Goal: Task Accomplishment & Management: Manage account settings

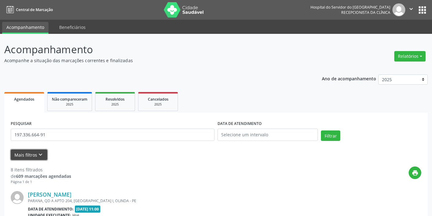
click at [39, 151] on icon "keyboard_arrow_down" at bounding box center [40, 154] width 7 height 7
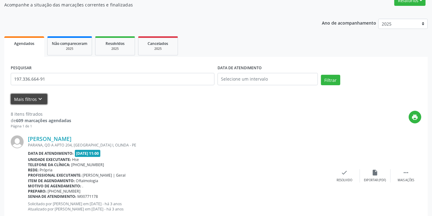
scroll to position [56, 0]
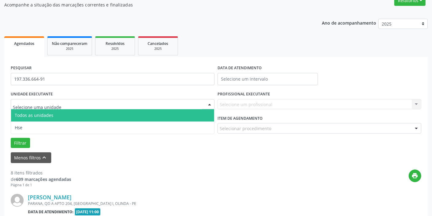
click at [69, 103] on div at bounding box center [113, 104] width 204 height 10
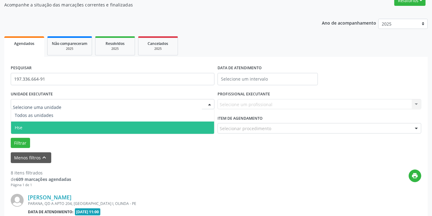
click at [54, 127] on span "Hse" at bounding box center [112, 127] width 203 height 12
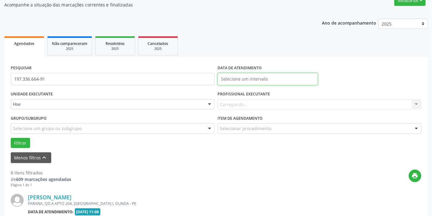
click at [256, 80] on input "text" at bounding box center [268, 79] width 100 height 12
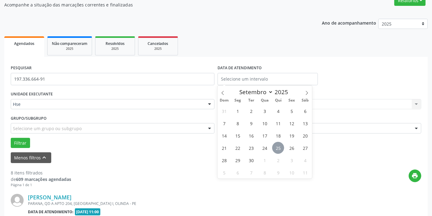
click at [278, 146] on span "25" at bounding box center [278, 148] width 12 height 12
type input "[DATE]"
click at [278, 146] on span "25" at bounding box center [278, 148] width 12 height 12
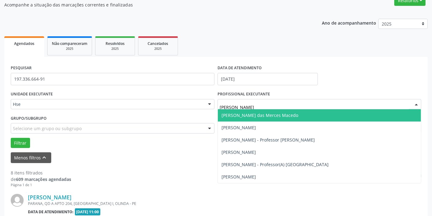
type input "[PERSON_NAME]"
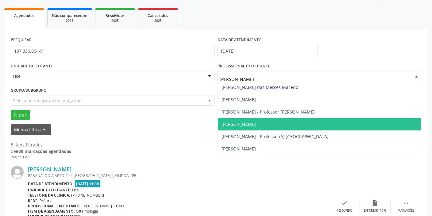
click at [277, 120] on span "[PERSON_NAME]" at bounding box center [319, 124] width 203 height 12
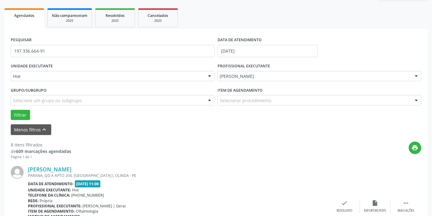
click at [273, 101] on div "Selecionar procedimento" at bounding box center [320, 100] width 204 height 10
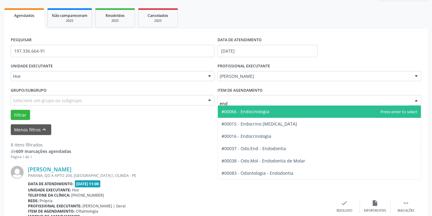
type input "endo"
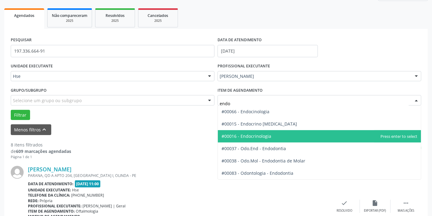
click at [272, 134] on span "#00016 - Endocrinologia" at bounding box center [319, 136] width 203 height 12
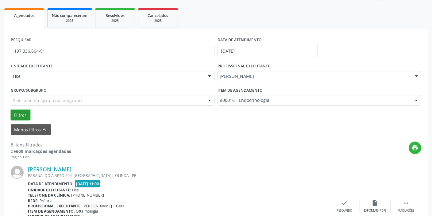
click at [24, 111] on button "Filtrar" at bounding box center [20, 115] width 19 height 10
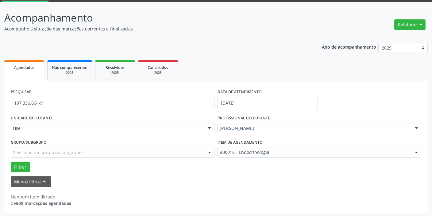
scroll to position [32, 0]
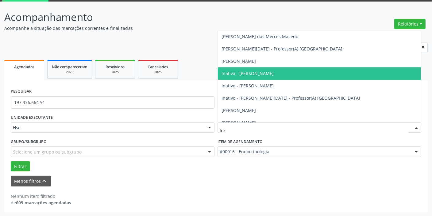
type input "[PERSON_NAME]"
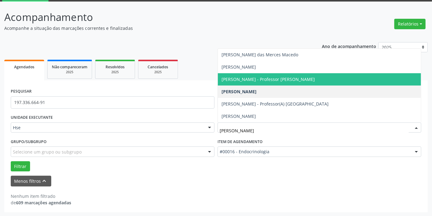
click at [289, 78] on span "[PERSON_NAME] - Professor [PERSON_NAME]" at bounding box center [268, 79] width 93 height 6
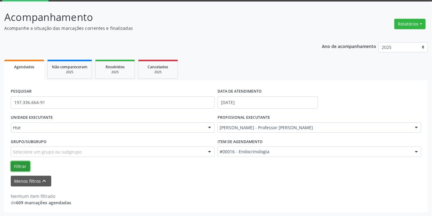
click at [22, 169] on button "Filtrar" at bounding box center [20, 166] width 19 height 10
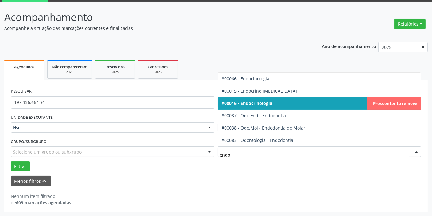
click at [278, 102] on span "#00016 - Endocrinologia" at bounding box center [319, 103] width 203 height 12
type input "endo"
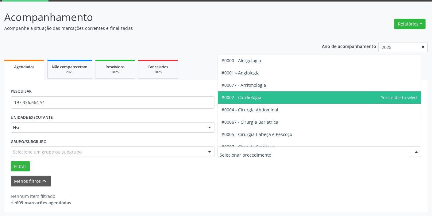
click at [283, 151] on div at bounding box center [320, 151] width 204 height 10
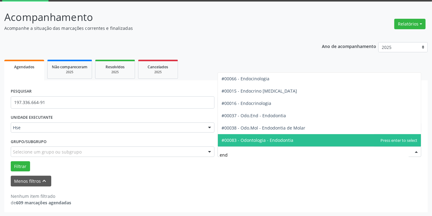
type input "endo"
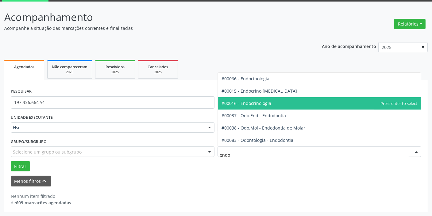
click at [267, 104] on span "#00016 - Endocrinologia" at bounding box center [247, 103] width 50 height 6
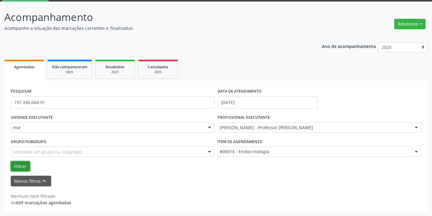
click at [14, 166] on button "Filtrar" at bounding box center [20, 166] width 19 height 10
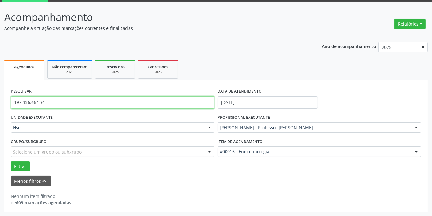
click at [52, 104] on input "197.336.664-91" at bounding box center [113, 102] width 204 height 12
type input "1"
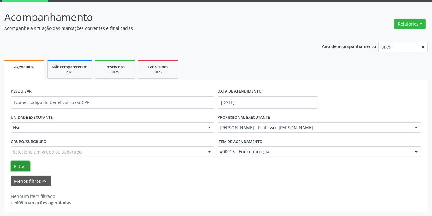
click at [19, 165] on button "Filtrar" at bounding box center [20, 166] width 19 height 10
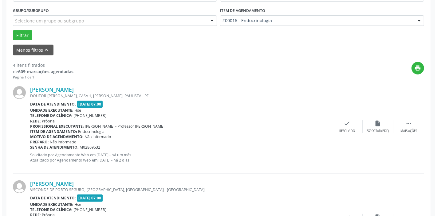
scroll to position [172, 0]
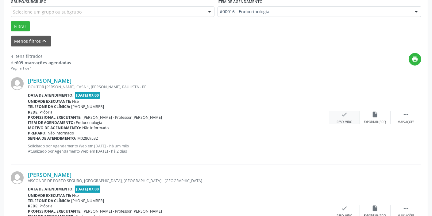
click at [340, 115] on div "check Resolvido" at bounding box center [345, 117] width 31 height 13
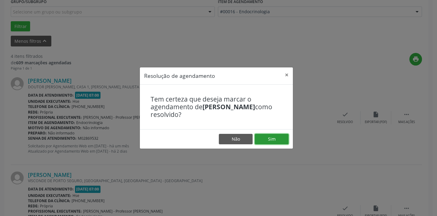
click at [268, 136] on button "Sim" at bounding box center [272, 139] width 34 height 10
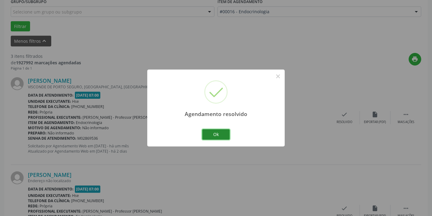
click at [217, 133] on button "Ok" at bounding box center [216, 134] width 28 height 10
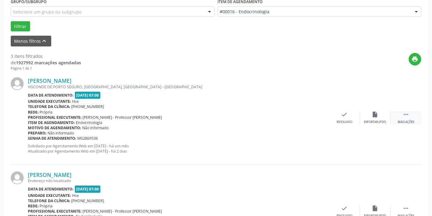
click at [406, 114] on icon "" at bounding box center [406, 114] width 7 height 7
click at [372, 114] on div "alarm_off Não compareceu" at bounding box center [375, 117] width 31 height 13
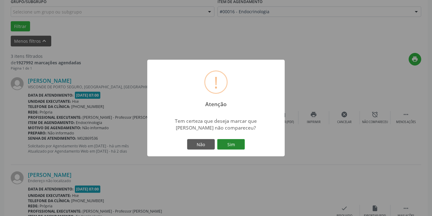
click at [236, 146] on button "Sim" at bounding box center [231, 144] width 28 height 10
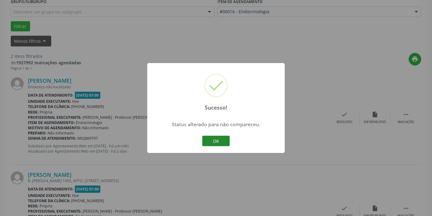
click at [220, 141] on button "OK" at bounding box center [216, 140] width 28 height 10
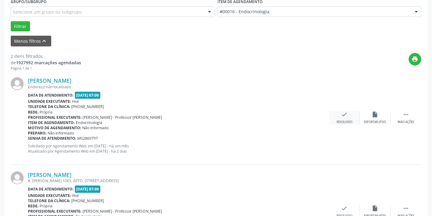
click at [343, 114] on icon "check" at bounding box center [345, 114] width 7 height 7
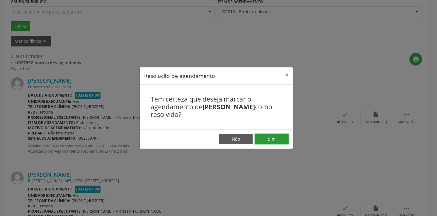
click at [275, 136] on button "Sim" at bounding box center [272, 139] width 34 height 10
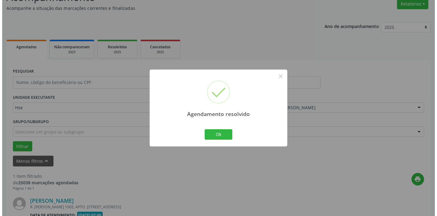
scroll to position [131, 0]
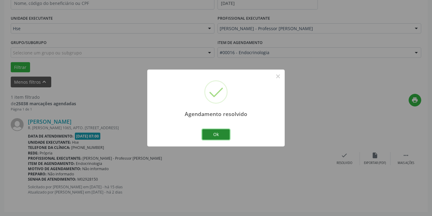
click at [213, 132] on button "Ok" at bounding box center [216, 134] width 28 height 10
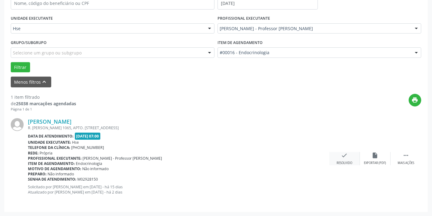
click at [344, 158] on icon "check" at bounding box center [345, 155] width 7 height 7
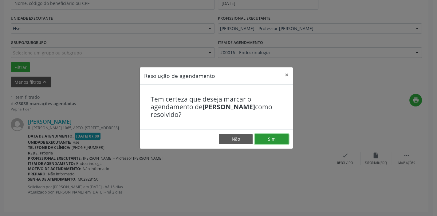
click at [276, 139] on button "Sim" at bounding box center [272, 139] width 34 height 10
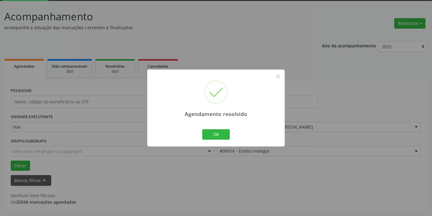
scroll to position [32, 0]
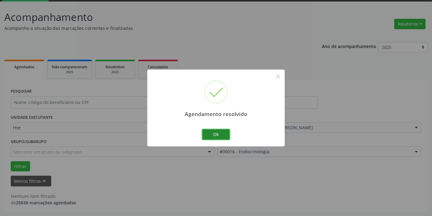
click at [222, 135] on button "Ok" at bounding box center [216, 134] width 28 height 10
